Goal: Navigation & Orientation: Find specific page/section

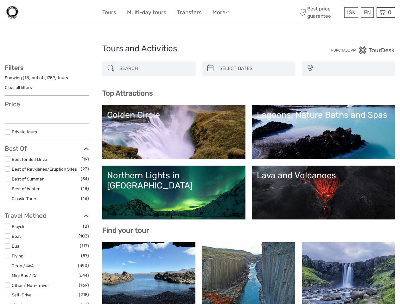
select select
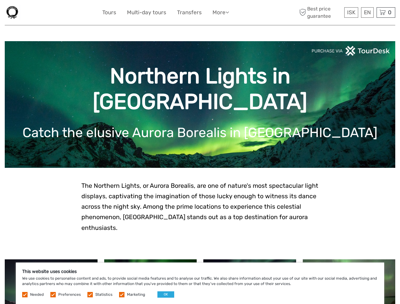
click at [171, 12] on ul "Tours Multi-day tours Transfers More Food & drink Travel Articles Back to Home …" at bounding box center [170, 12] width 136 height 9
click at [221, 12] on link "More" at bounding box center [220, 12] width 16 height 9
click at [228, 12] on icon at bounding box center [226, 11] width 3 height 5
click at [351, 12] on span "ISK" at bounding box center [351, 12] width 8 height 6
click at [367, 12] on div "EN English Español Deutsch" at bounding box center [367, 12] width 13 height 10
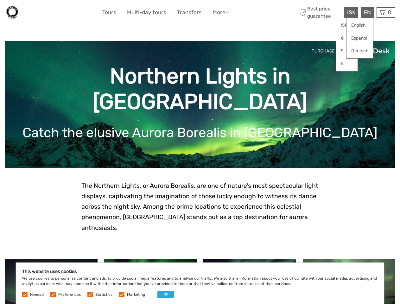
click at [386, 12] on div "0 Items Total 0 ISK Checkout The shopping cart is empty." at bounding box center [385, 12] width 19 height 10
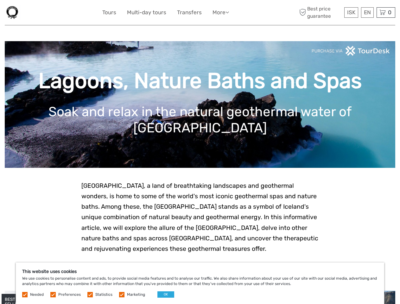
click at [171, 12] on ul "Tours Multi-day tours Transfers More Food & drink Travel Articles Back to Home …" at bounding box center [170, 12] width 136 height 9
click at [221, 12] on link "More" at bounding box center [220, 12] width 16 height 9
click at [228, 12] on icon at bounding box center [226, 11] width 3 height 5
click at [351, 12] on span "ISK" at bounding box center [351, 12] width 8 height 6
click at [367, 12] on div "EN English Español Deutsch" at bounding box center [367, 12] width 13 height 10
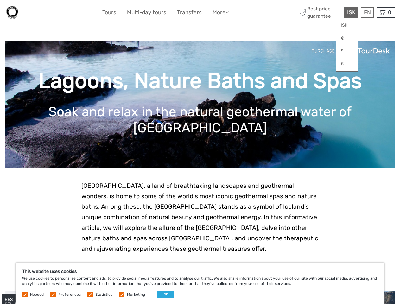
click at [386, 12] on div "0 Items Total 0 ISK Checkout The shopping cart is empty." at bounding box center [385, 12] width 19 height 10
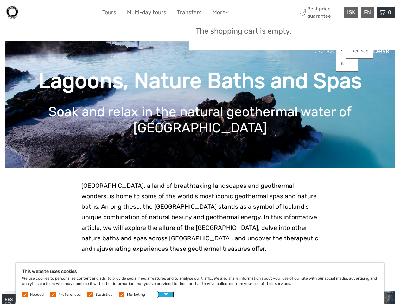
click at [163, 294] on button "OK" at bounding box center [165, 294] width 17 height 6
